Goal: Obtain resource: Obtain resource

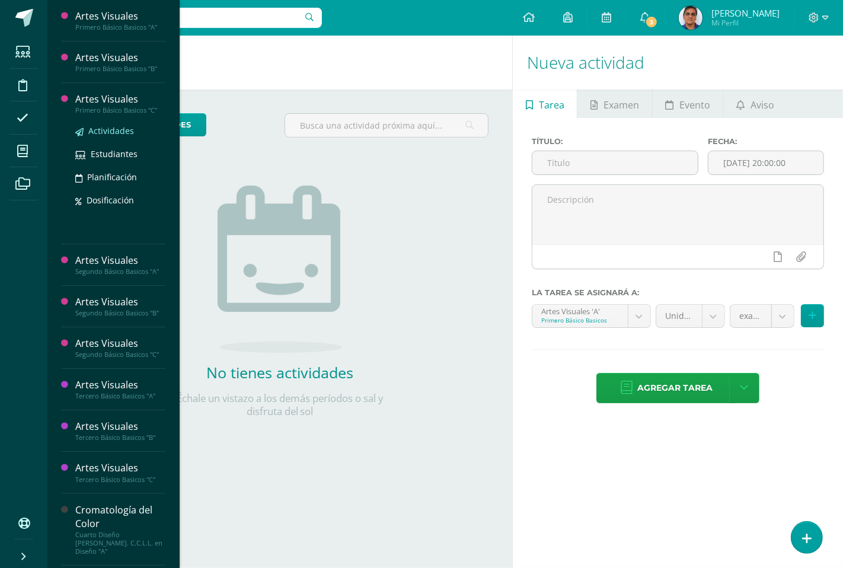
click at [116, 135] on span "Actividades" at bounding box center [111, 130] width 46 height 11
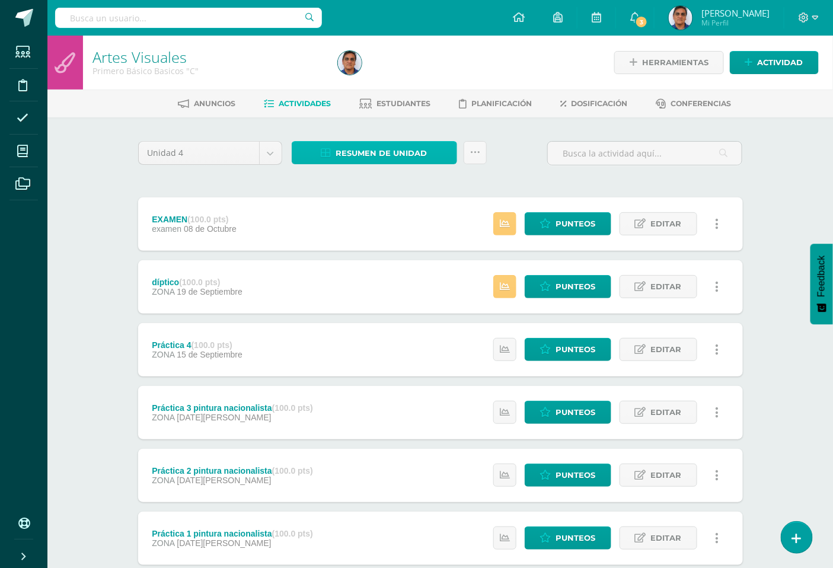
click at [382, 148] on span "Resumen de unidad" at bounding box center [381, 153] width 91 height 22
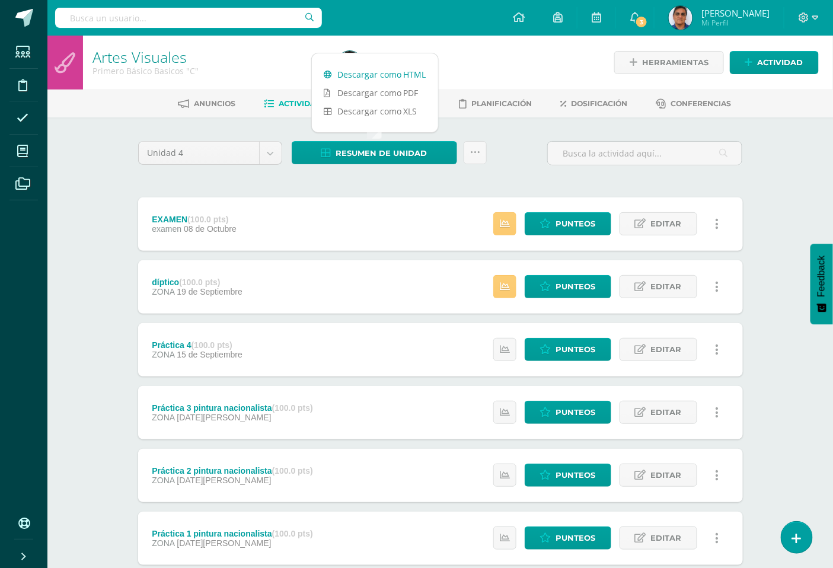
click at [380, 76] on link "Descargar como HTML" at bounding box center [375, 74] width 126 height 18
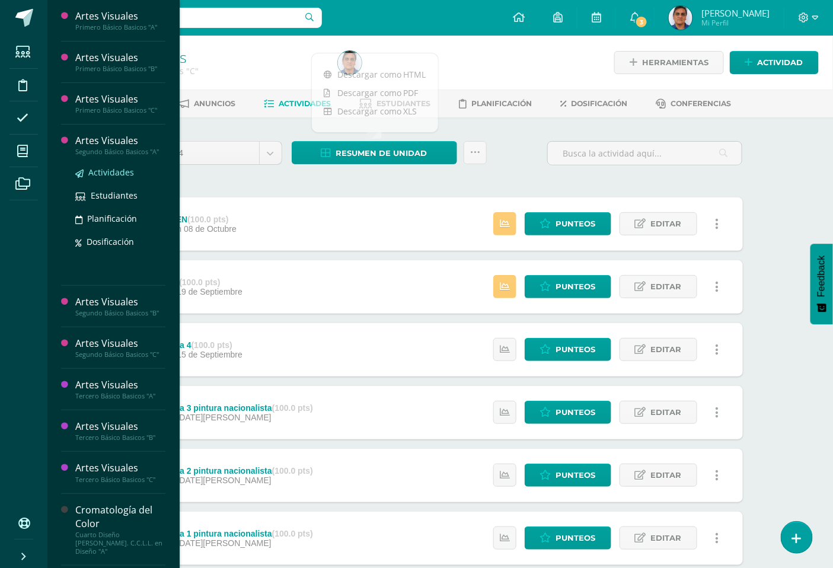
click at [105, 174] on span "Actividades" at bounding box center [111, 172] width 46 height 11
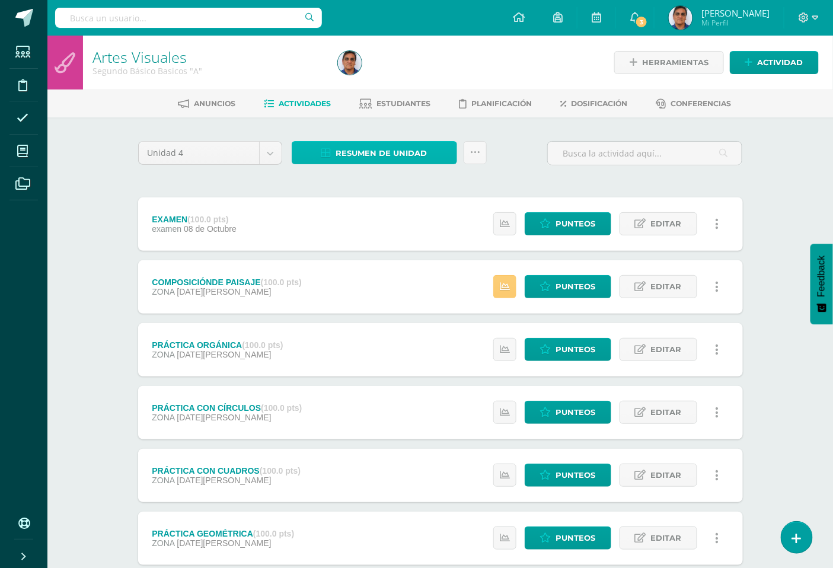
click at [394, 149] on span "Resumen de unidad" at bounding box center [381, 153] width 91 height 22
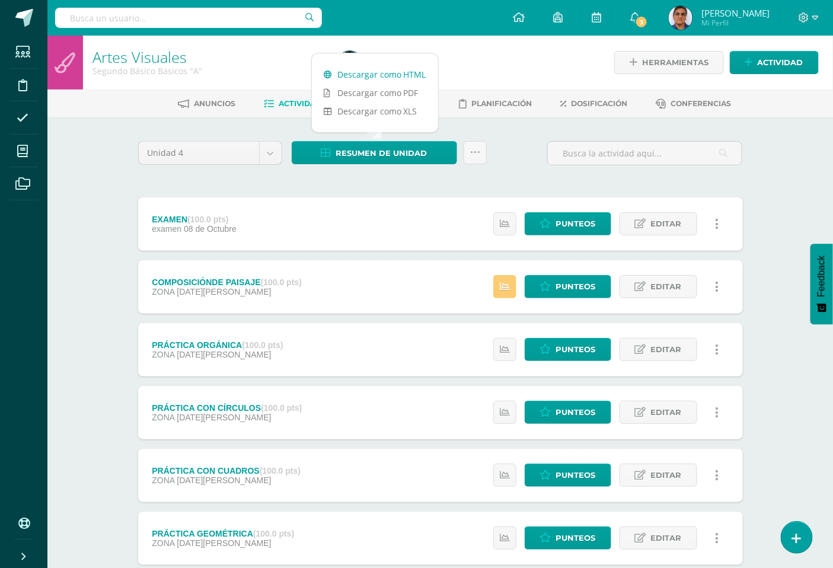
click at [407, 72] on link "Descargar como HTML" at bounding box center [375, 74] width 126 height 18
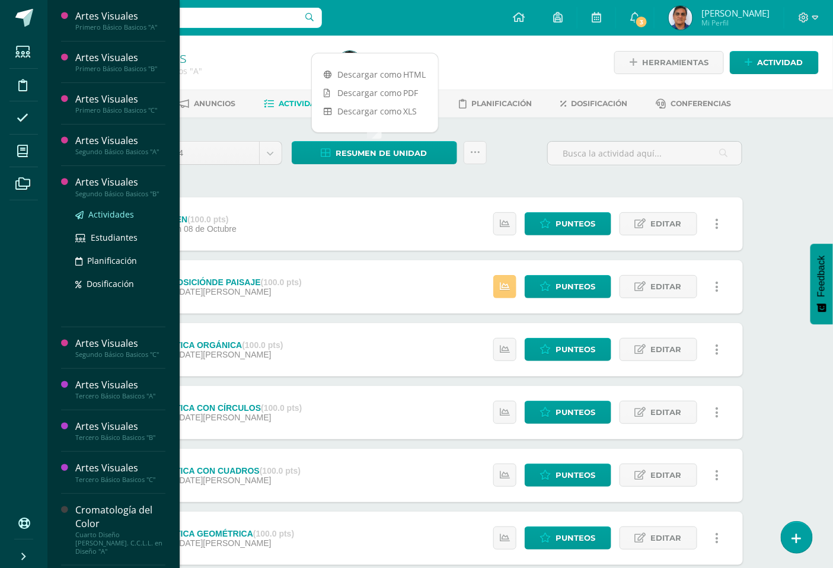
click at [116, 212] on span "Actividades" at bounding box center [111, 214] width 46 height 11
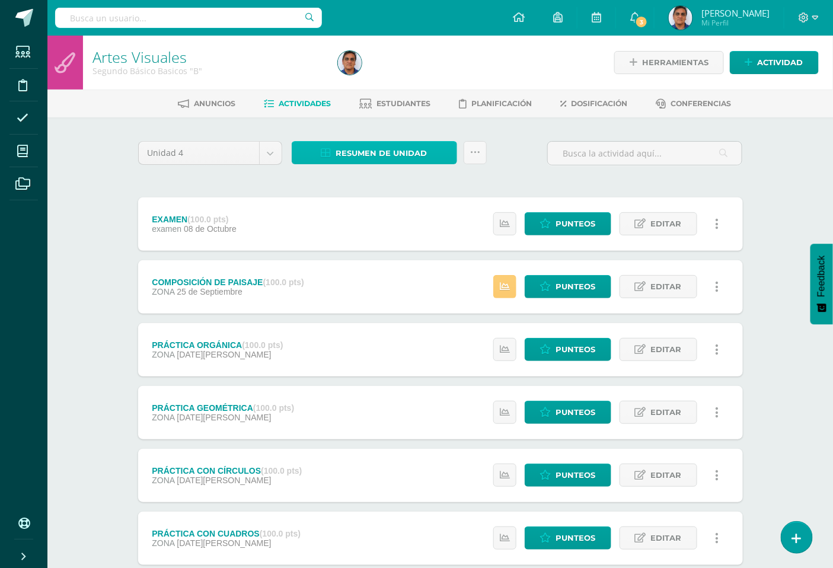
click at [397, 151] on span "Resumen de unidad" at bounding box center [381, 153] width 91 height 22
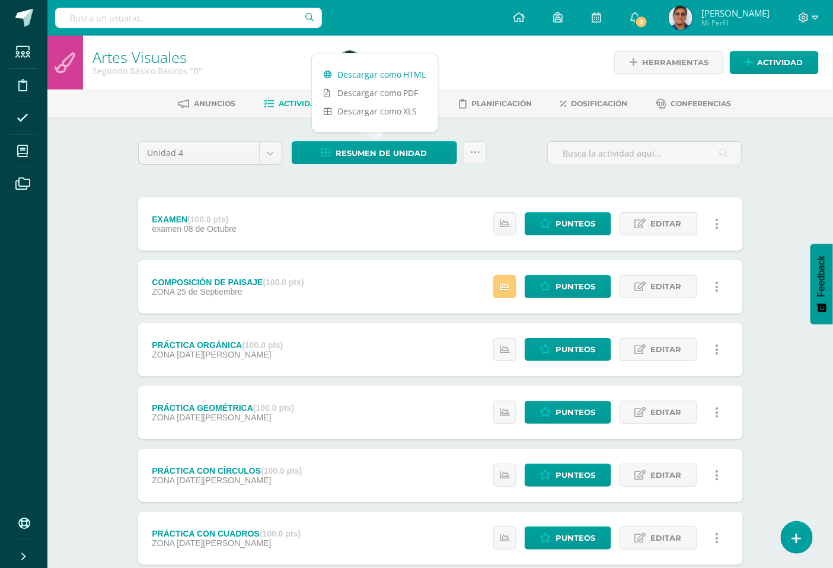
click at [382, 74] on link "Descargar como HTML" at bounding box center [375, 74] width 126 height 18
click at [576, 220] on span "Punteos" at bounding box center [576, 224] width 40 height 22
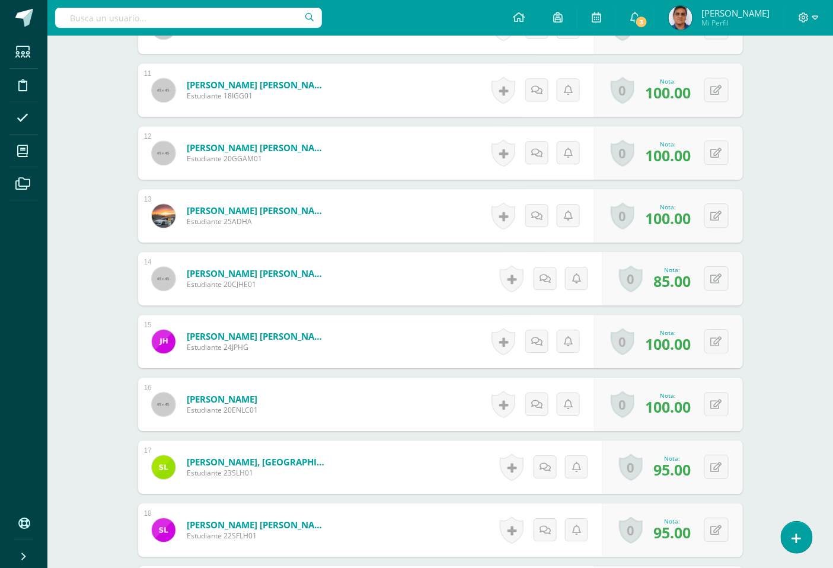
scroll to position [1055, 0]
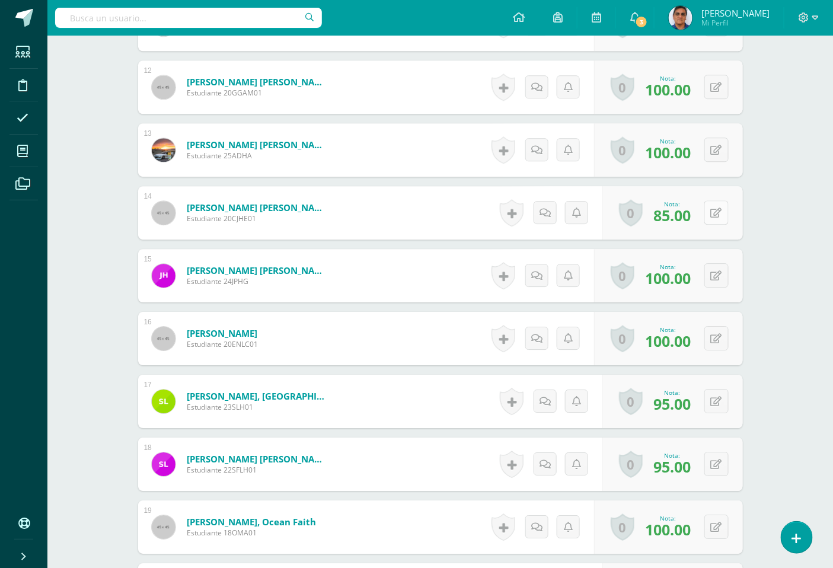
click at [709, 204] on button at bounding box center [717, 212] width 24 height 24
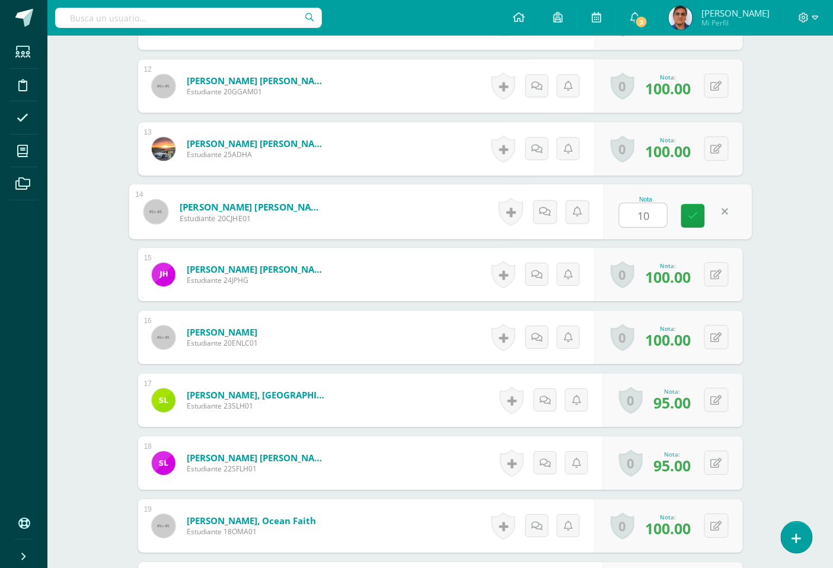
type input "100"
